Goal: Task Accomplishment & Management: Complete application form

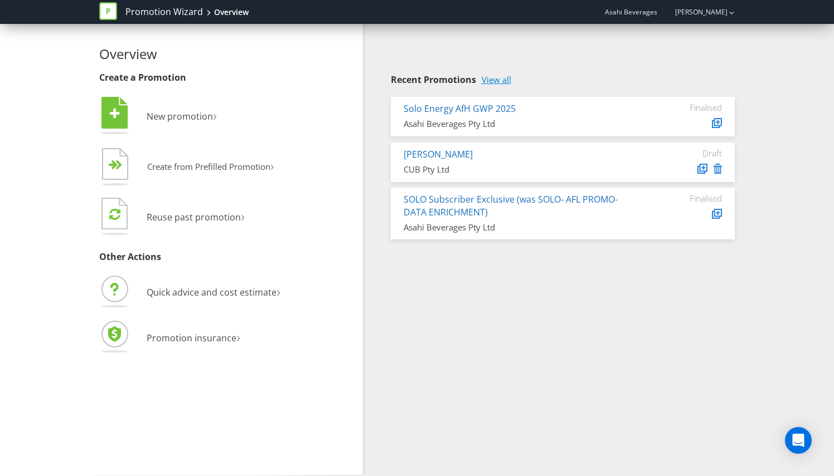
click at [507, 81] on link "View all" at bounding box center [496, 79] width 30 height 9
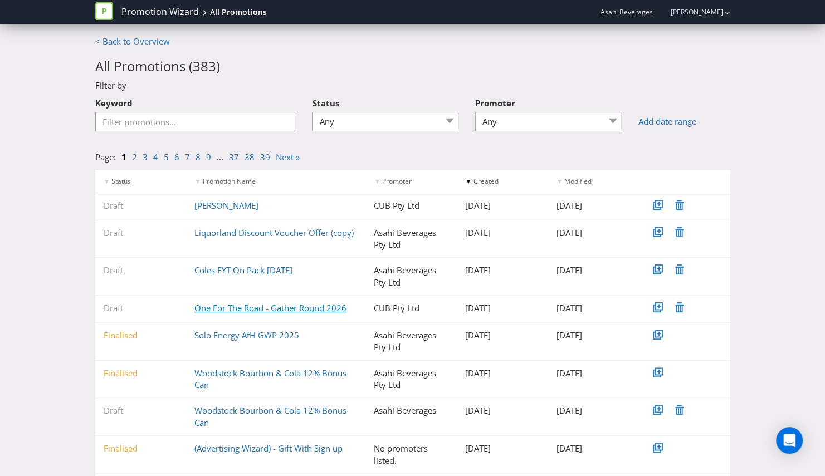
click at [284, 310] on link "One For The Road - Gather Round 2026" at bounding box center [270, 308] width 152 height 11
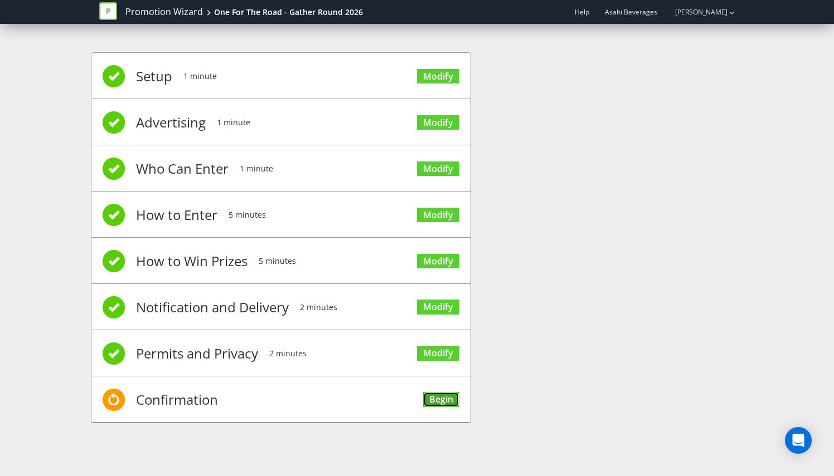
click at [446, 397] on link "Begin" at bounding box center [441, 399] width 36 height 15
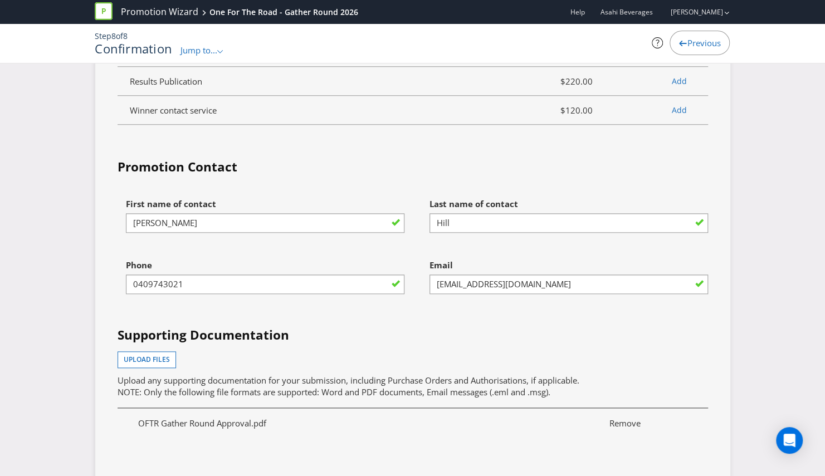
scroll to position [3176, 0]
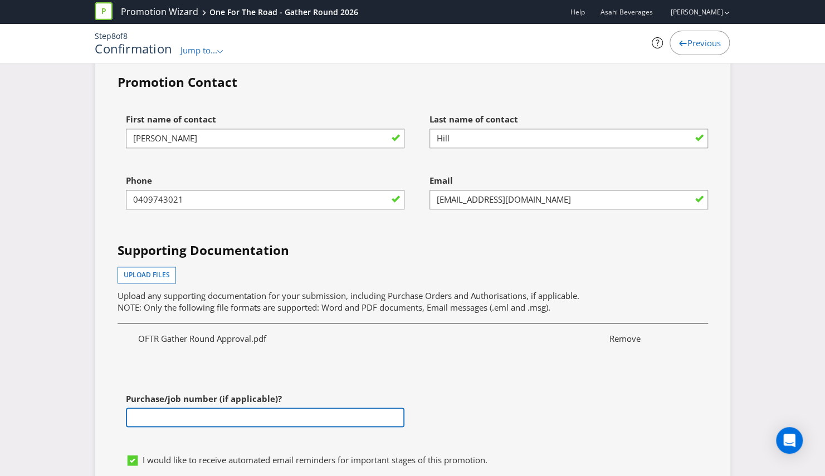
click at [213, 408] on input "text" at bounding box center [265, 418] width 279 height 20
paste input "4501188956"
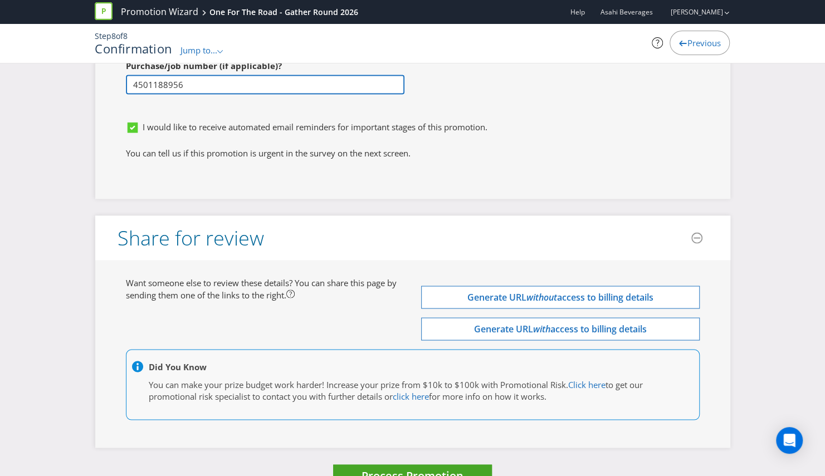
type input "4501188956"
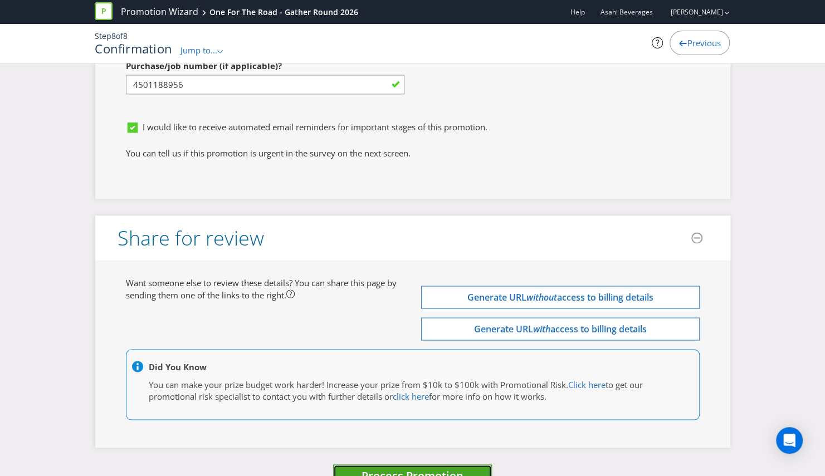
click at [420, 465] on button "Process Promotion" at bounding box center [412, 477] width 159 height 24
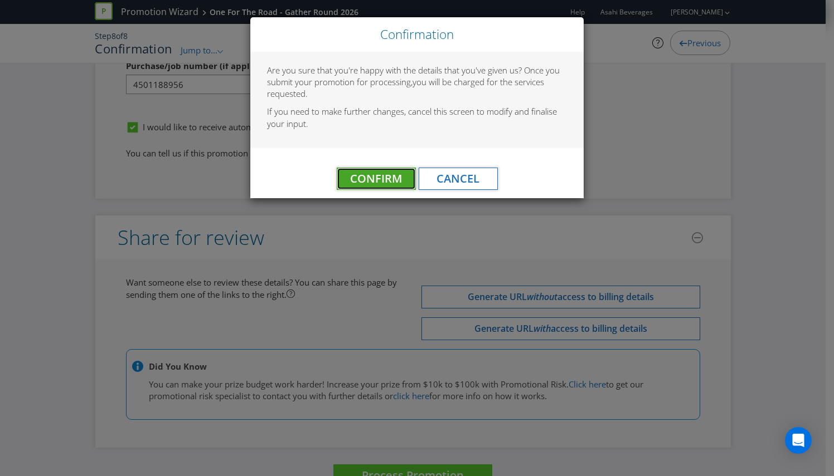
click at [360, 174] on span "Confirm" at bounding box center [376, 178] width 52 height 15
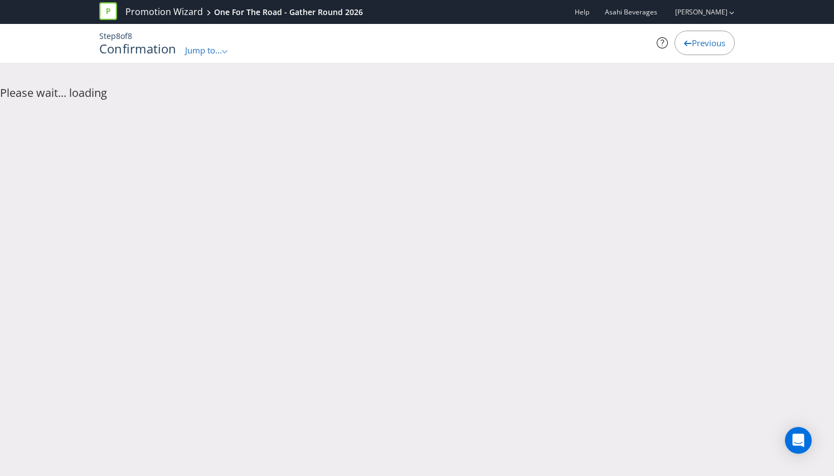
scroll to position [0, 0]
